Goal: Information Seeking & Learning: Learn about a topic

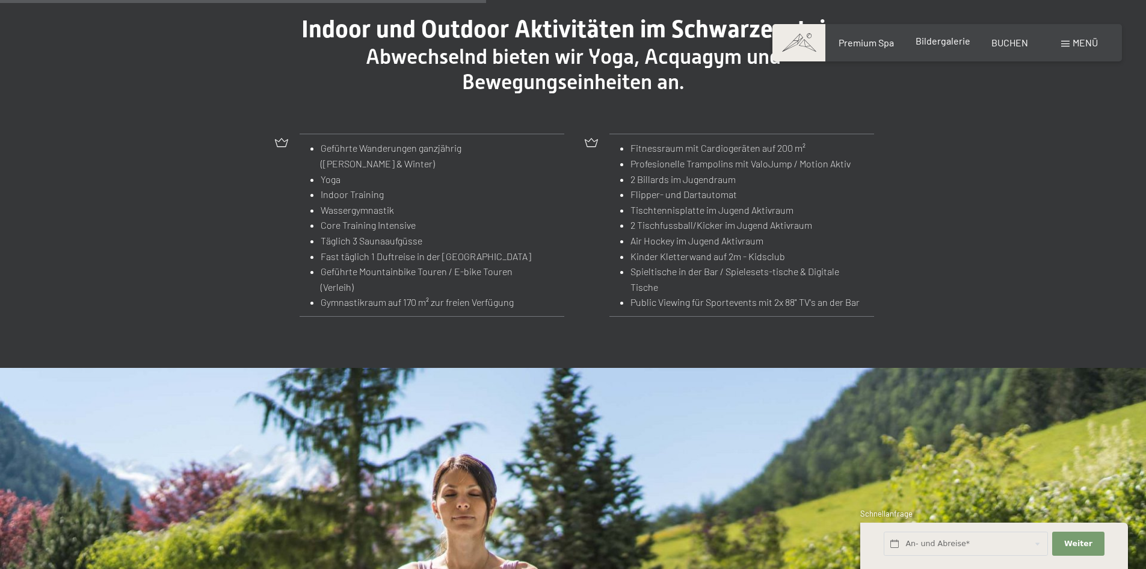
click at [935, 46] on span "Bildergalerie" at bounding box center [943, 40] width 55 height 11
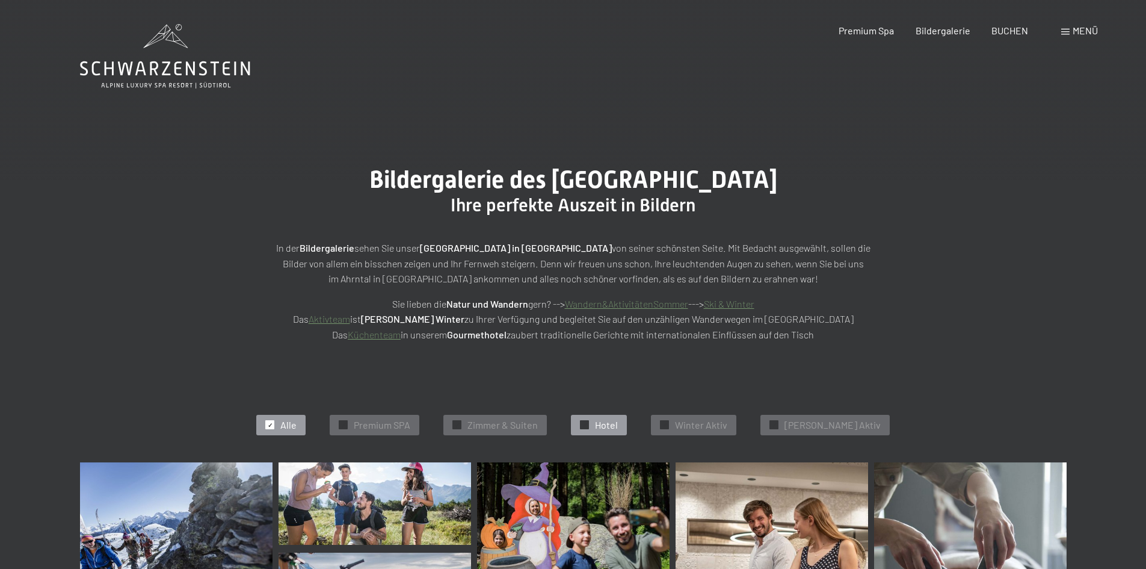
click at [587, 424] on span "✓" at bounding box center [585, 425] width 5 height 8
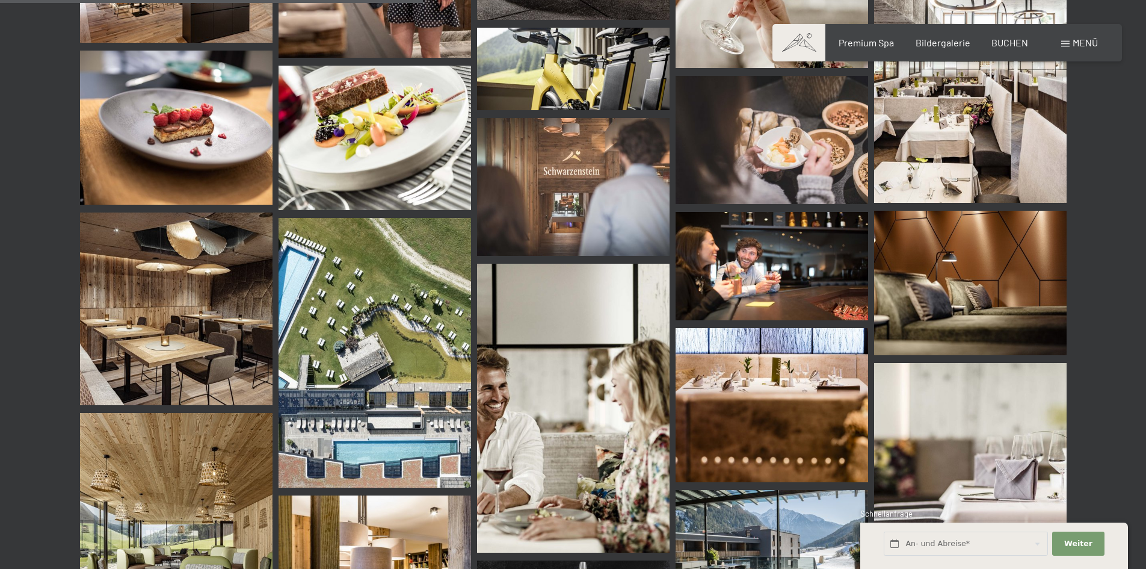
scroll to position [887, 0]
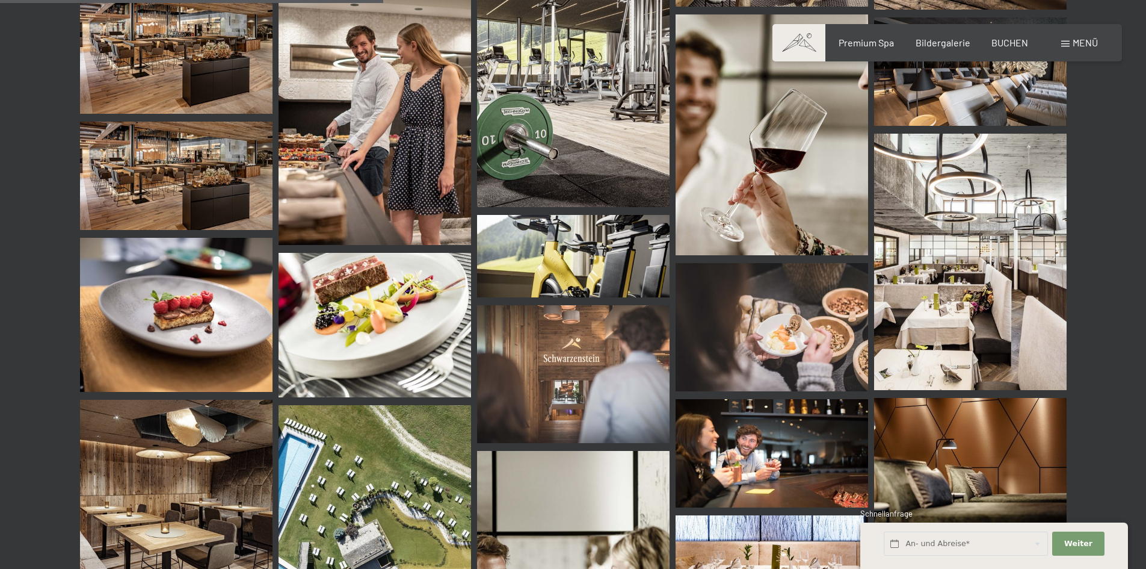
click at [601, 56] on img at bounding box center [573, 72] width 193 height 270
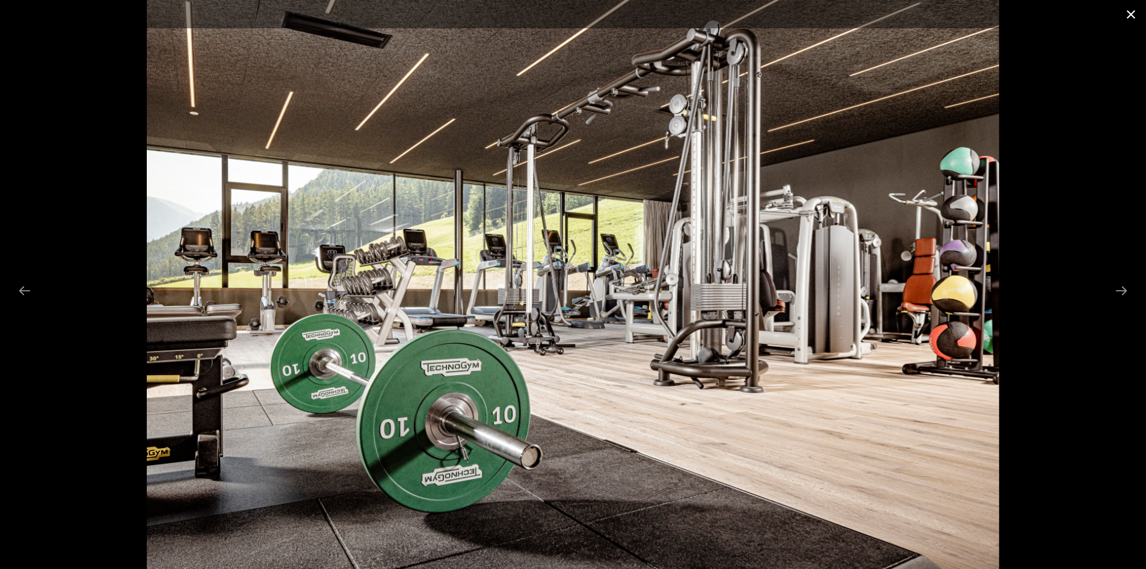
click at [1128, 16] on button "Close gallery" at bounding box center [1131, 14] width 30 height 28
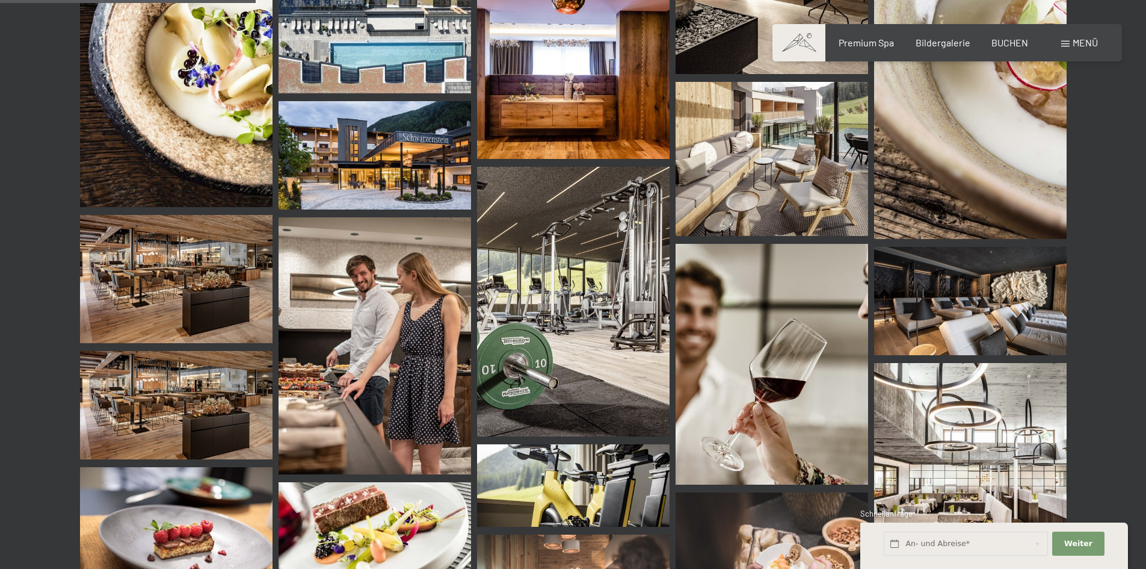
scroll to position [586, 0]
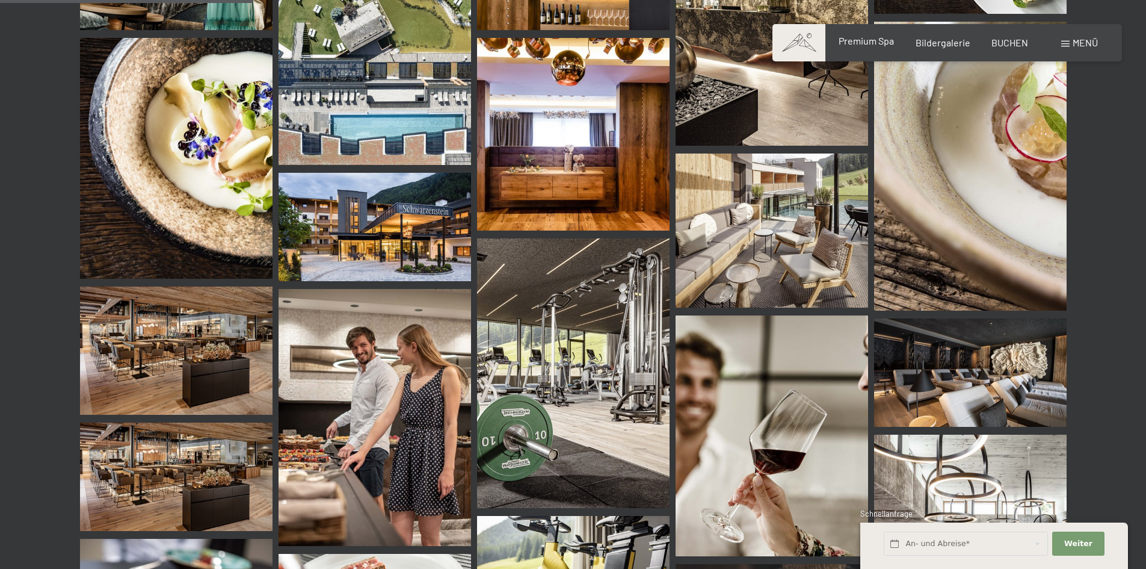
click at [893, 44] on span "Premium Spa" at bounding box center [866, 40] width 55 height 11
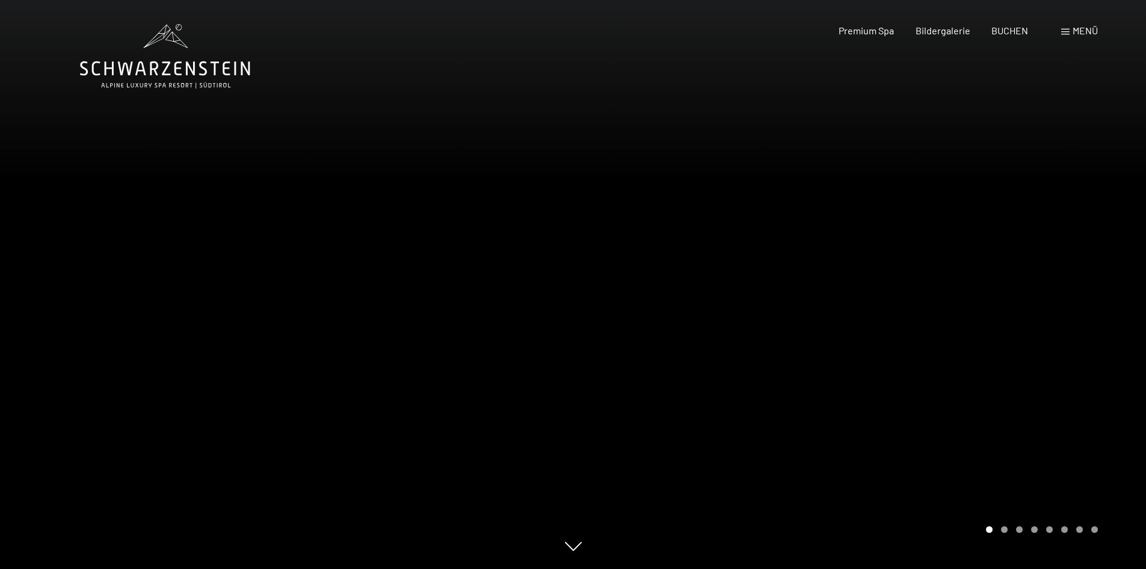
click at [1002, 529] on div "Carousel Page 2" at bounding box center [1004, 529] width 7 height 7
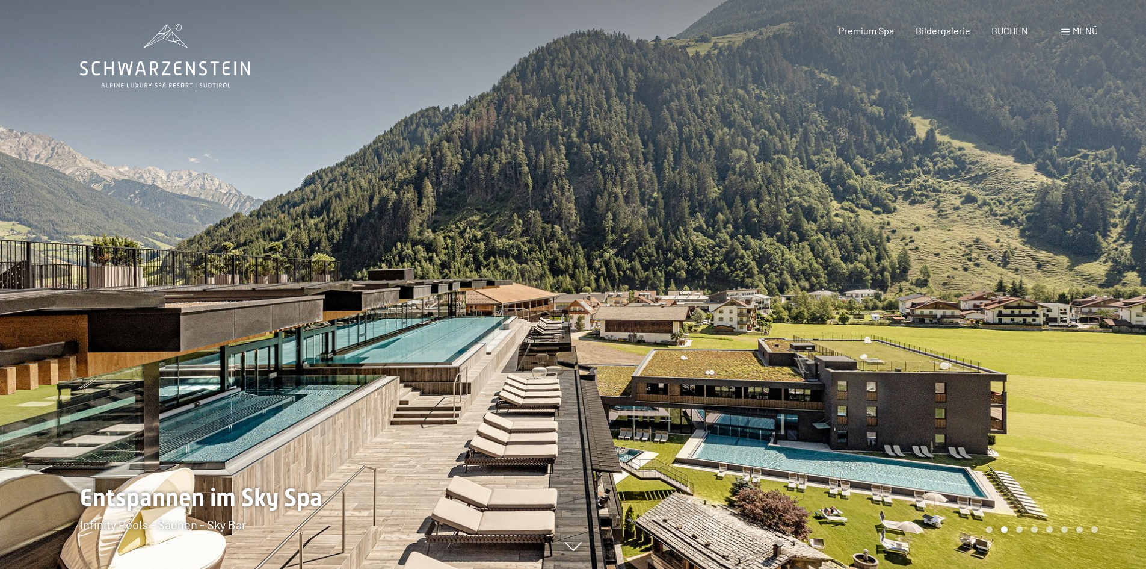
click at [1017, 528] on div "Carousel Page 3" at bounding box center [1019, 529] width 7 height 7
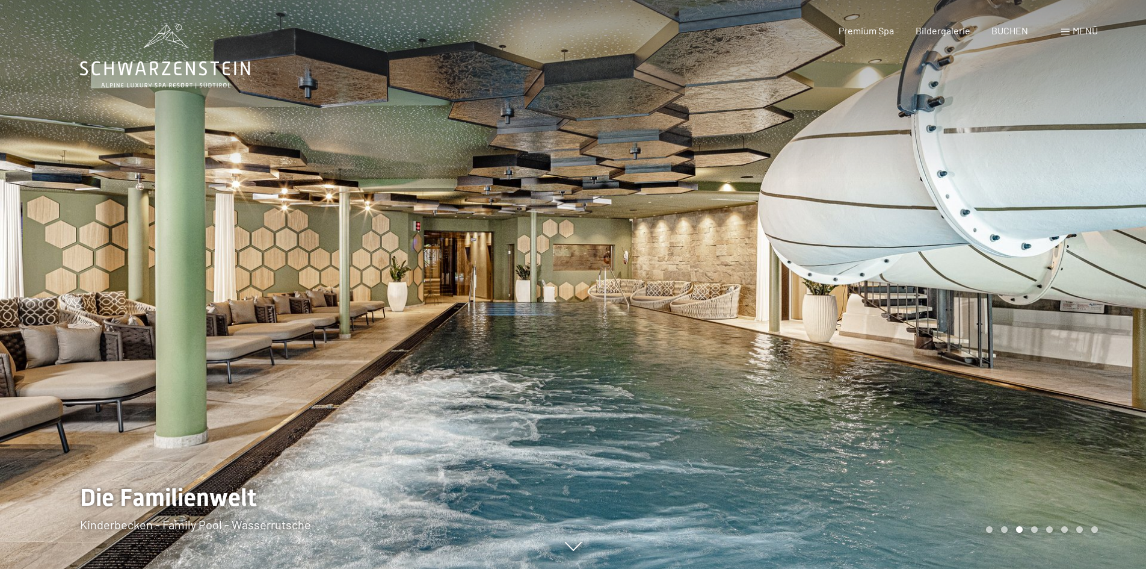
click at [1038, 527] on div "Carousel Pagination" at bounding box center [1040, 529] width 116 height 7
click at [1033, 527] on div "Carousel Page 4" at bounding box center [1035, 529] width 7 height 7
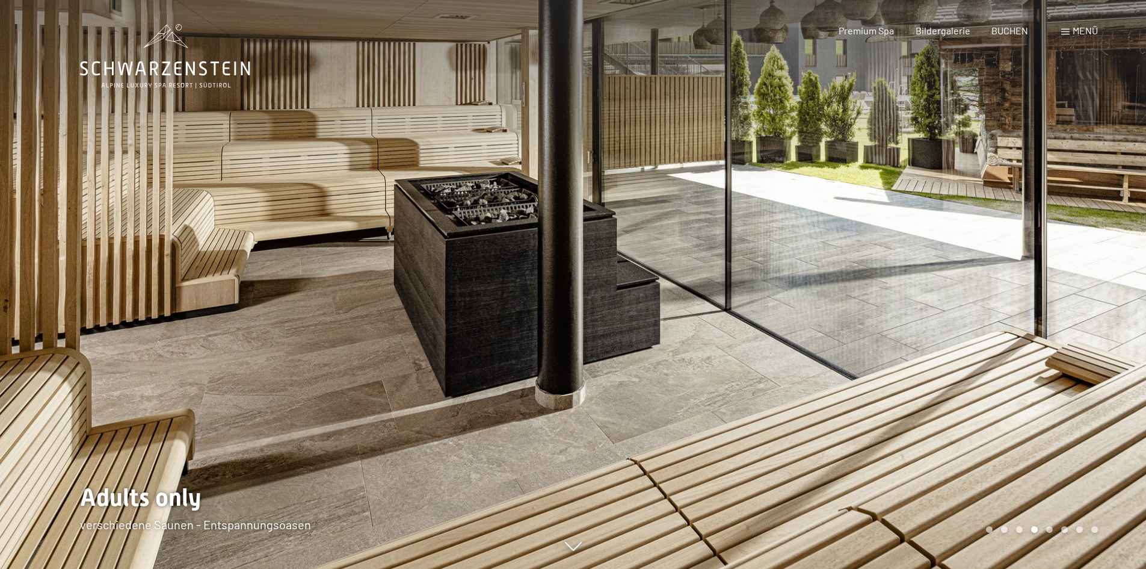
click at [1048, 529] on div "Carousel Page 5" at bounding box center [1050, 529] width 7 height 7
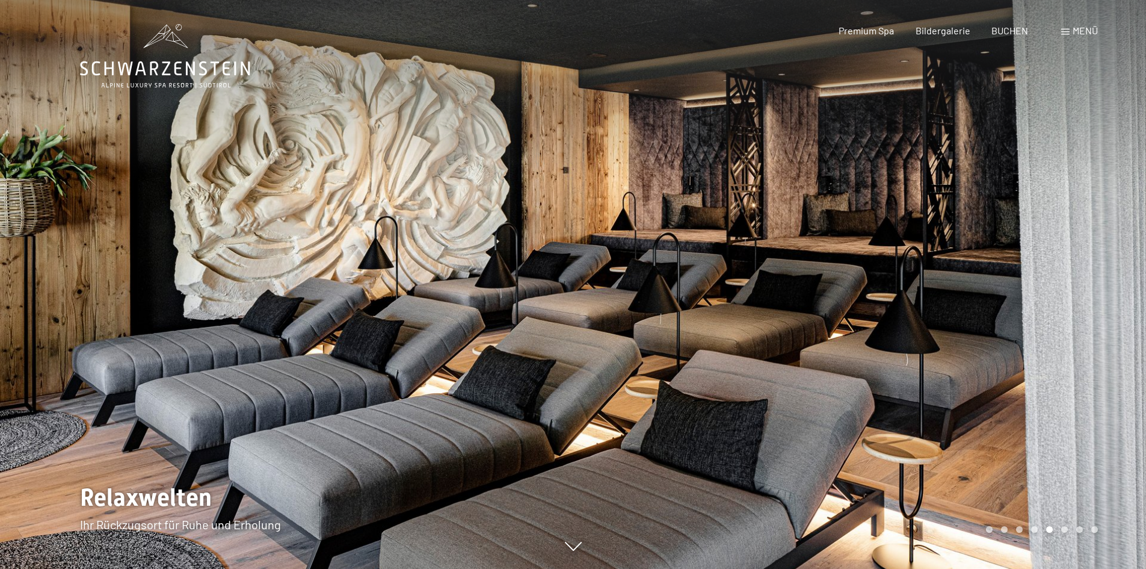
click at [1066, 530] on div "Carousel Page 6" at bounding box center [1065, 529] width 7 height 7
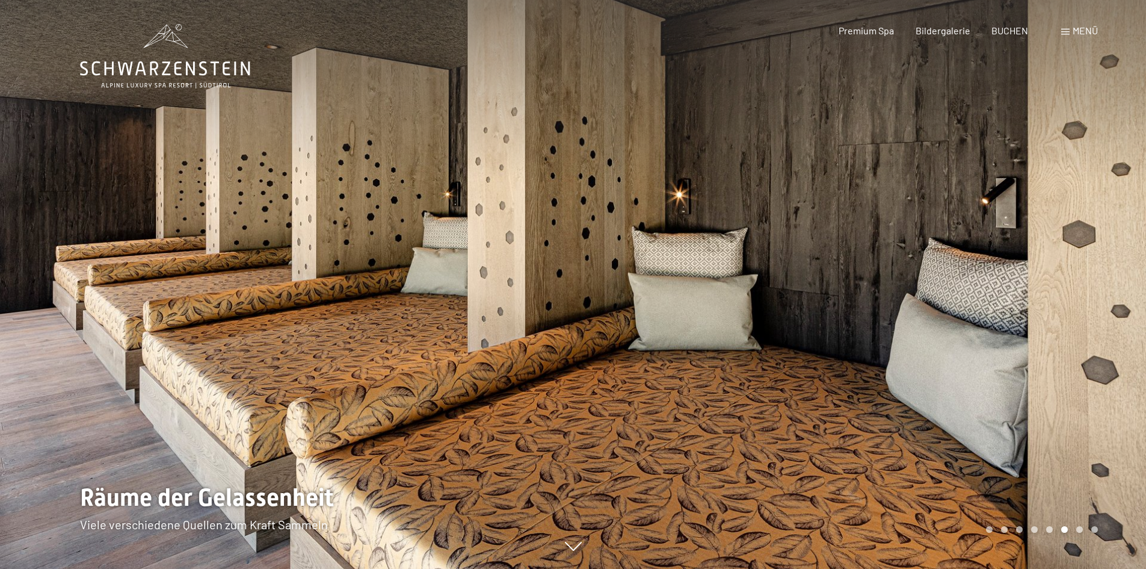
click at [1078, 527] on div "Carousel Page 7" at bounding box center [1080, 529] width 7 height 7
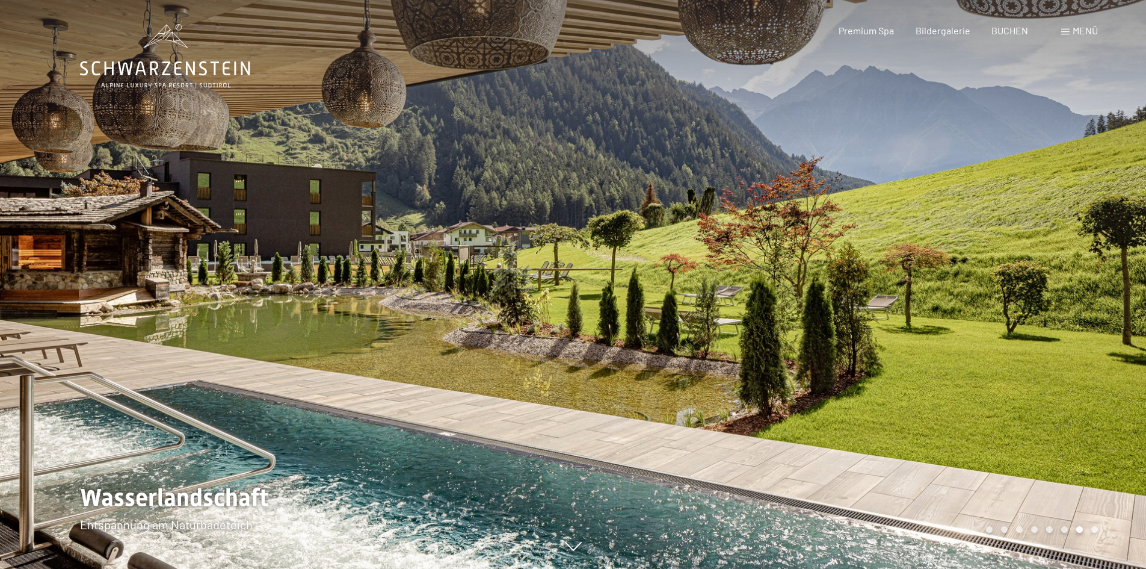
click at [1094, 530] on div "Carousel Page 8" at bounding box center [1095, 529] width 7 height 7
